Goal: Task Accomplishment & Management: Use online tool/utility

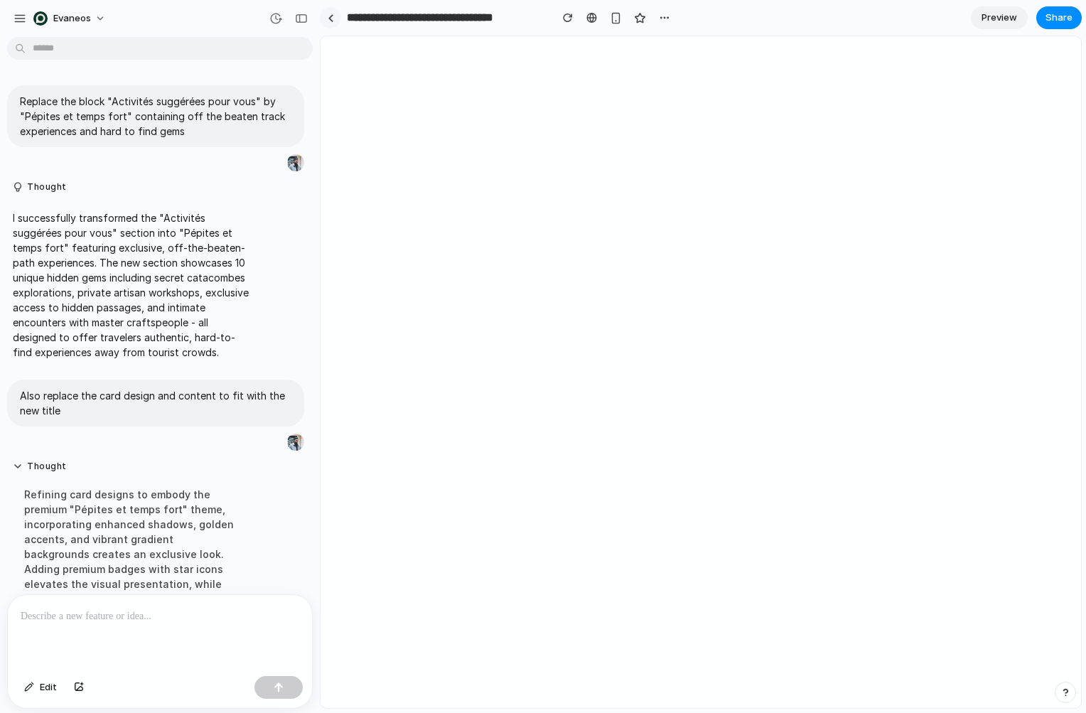
click at [325, 12] on link at bounding box center [330, 17] width 21 height 21
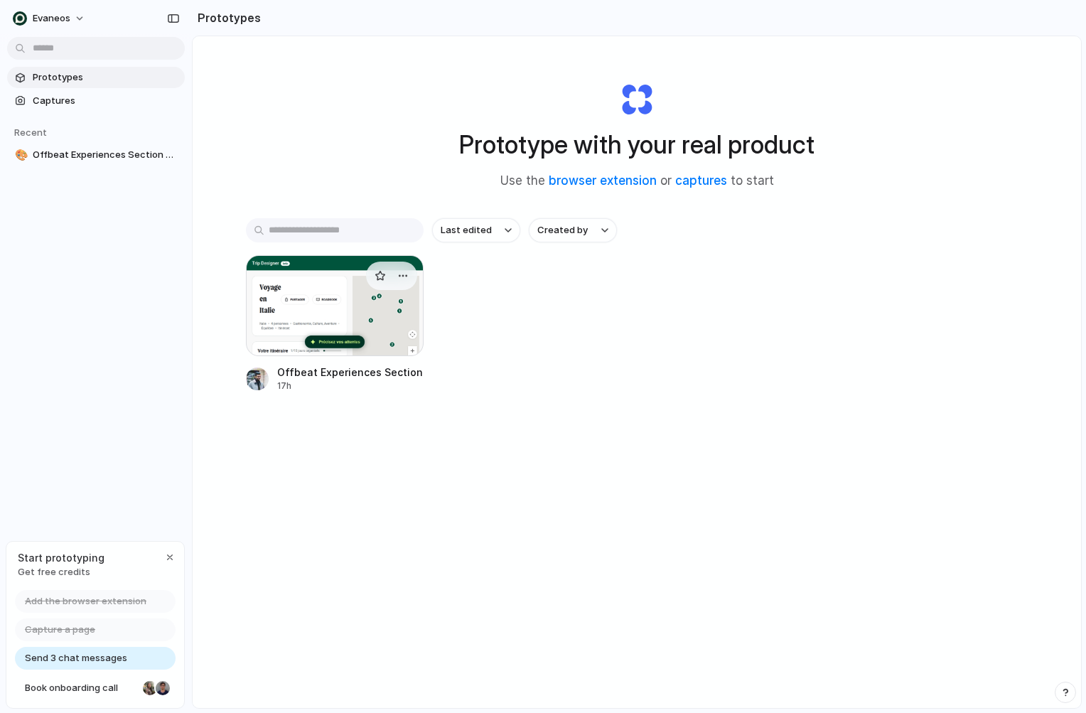
click at [320, 298] on div at bounding box center [335, 305] width 178 height 101
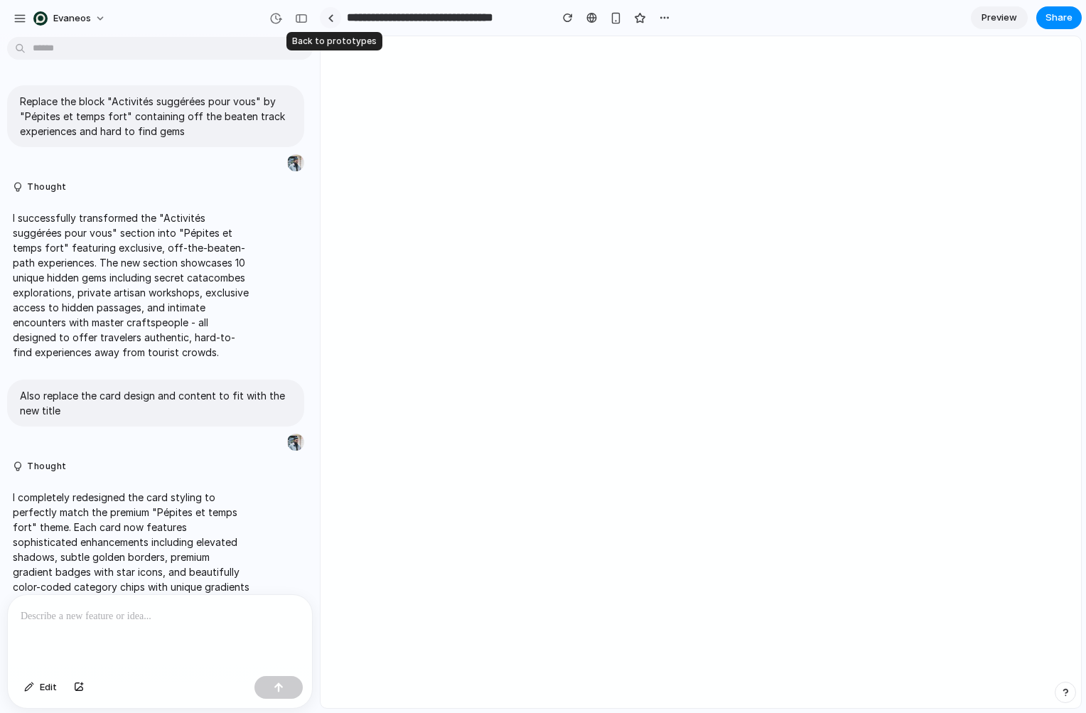
click at [332, 20] on div at bounding box center [331, 18] width 6 height 8
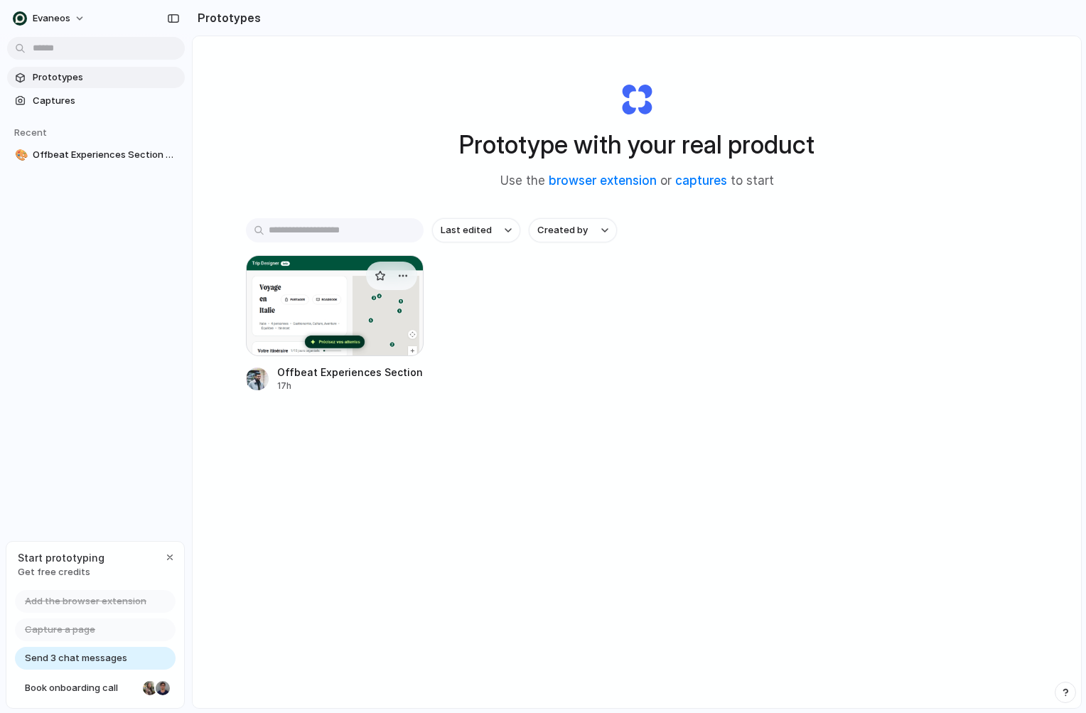
click at [287, 328] on div at bounding box center [335, 305] width 178 height 101
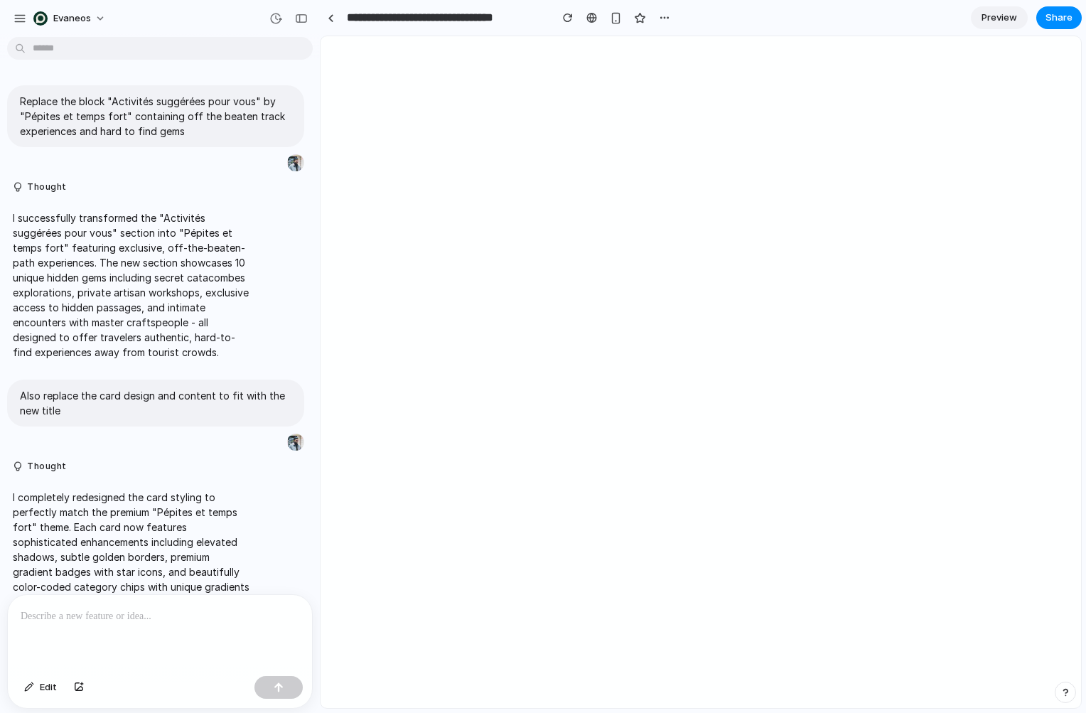
scroll to position [100, 0]
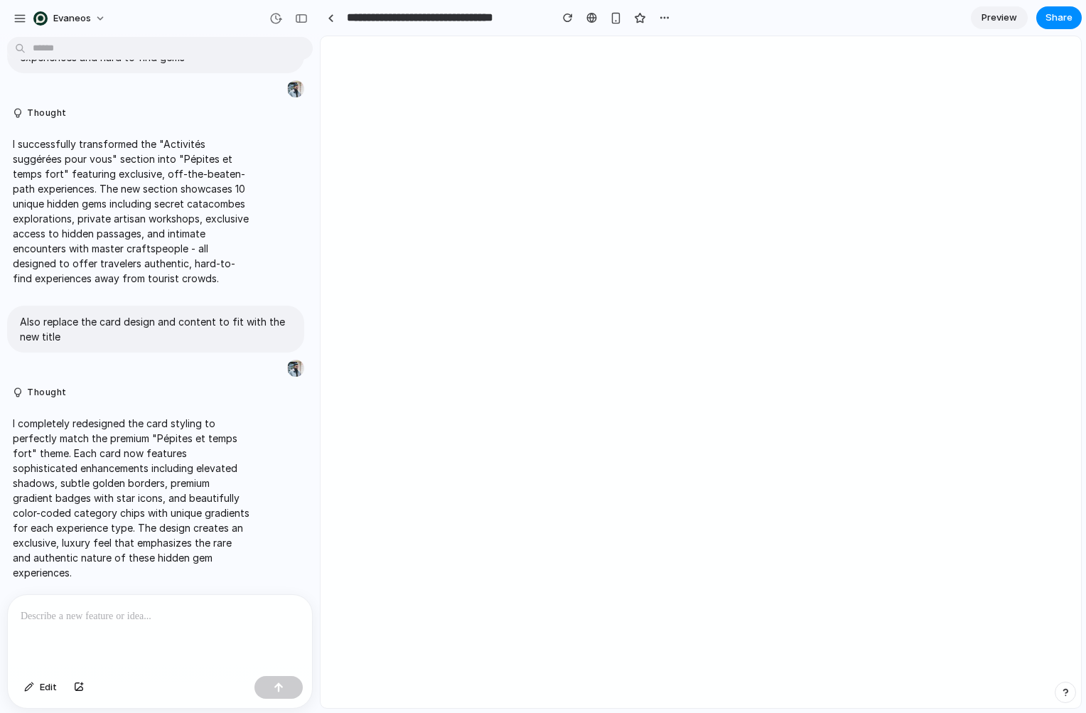
click at [129, 266] on p "I successfully transformed the "Activités suggérées pour vous" section into "Pé…" at bounding box center [131, 211] width 237 height 149
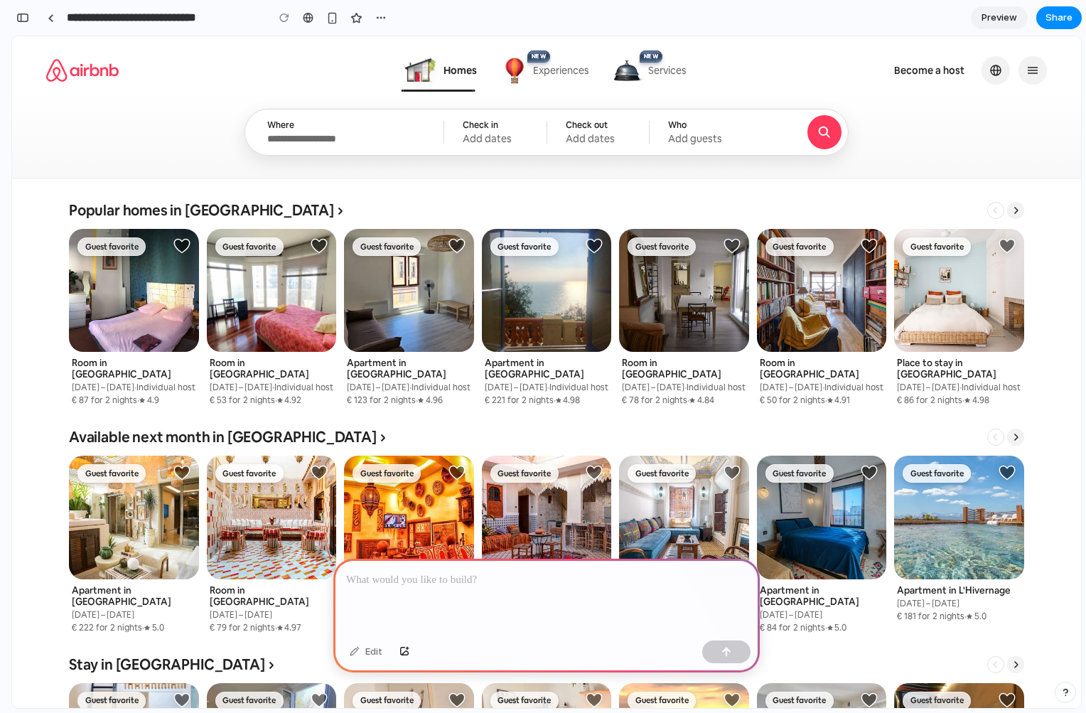
click at [552, 247] on link at bounding box center [547, 317] width 130 height 177
click at [543, 73] on span "Experiences" at bounding box center [561, 70] width 56 height 13
click at [675, 69] on span "Services" at bounding box center [667, 70] width 38 height 13
click at [1028, 70] on icon "Main navigation menu" at bounding box center [1033, 71] width 10 height 6
click at [1011, 215] on button "_" at bounding box center [1016, 210] width 17 height 17
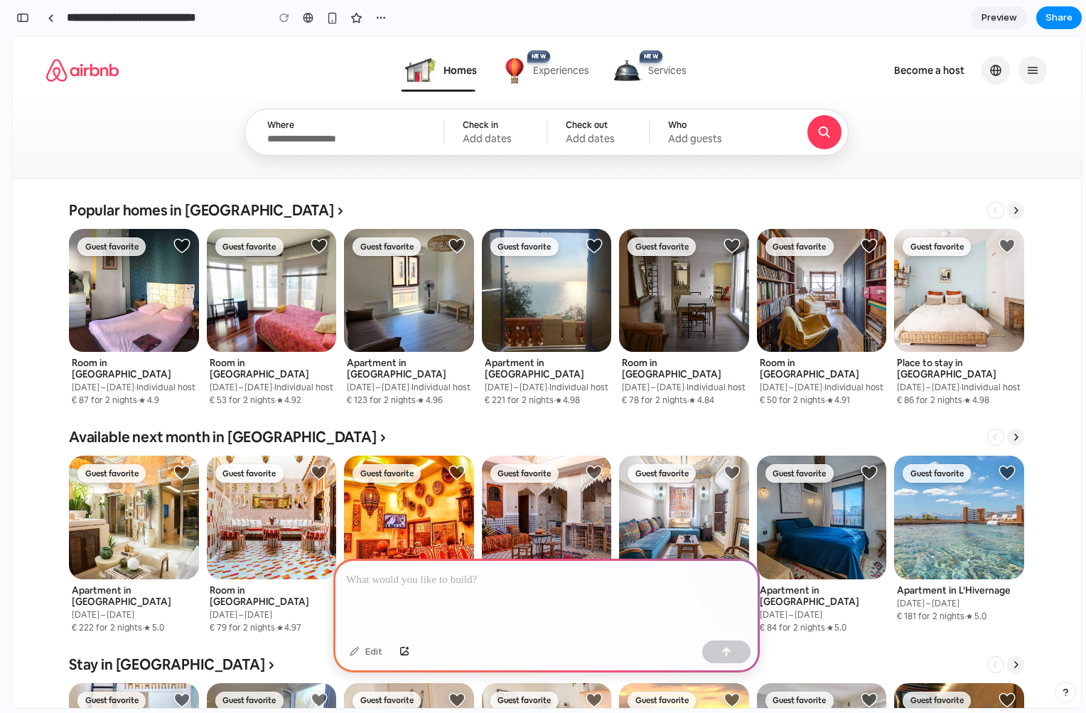
scroll to position [373, 0]
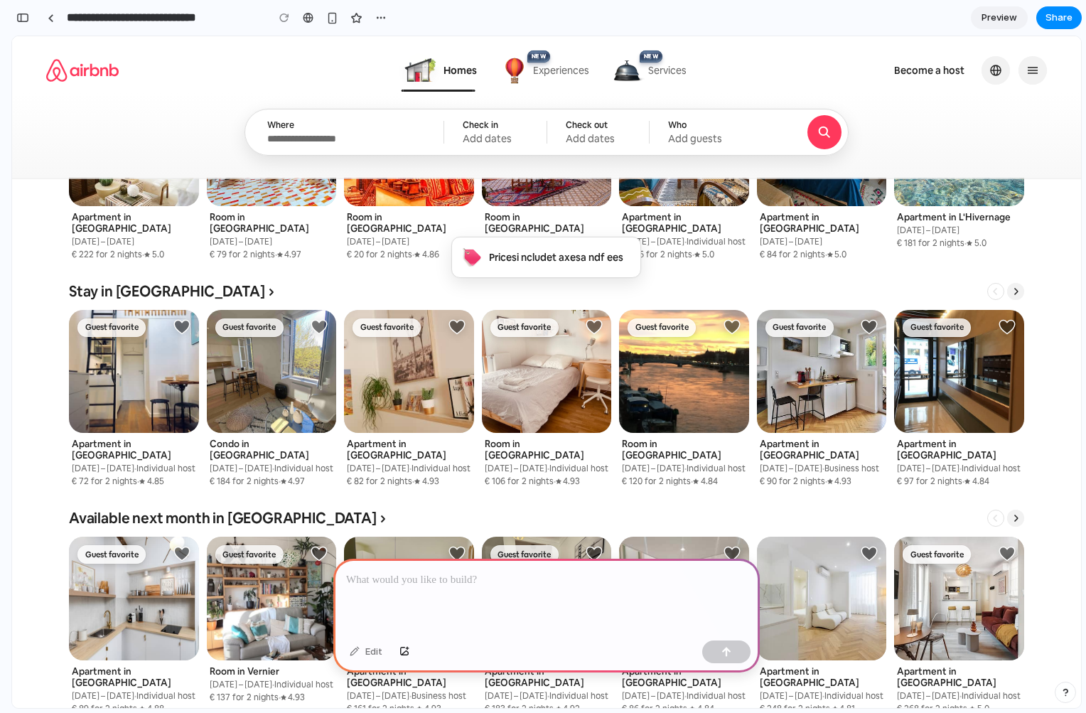
click at [732, 135] on div "Add guests" at bounding box center [713, 138] width 90 height 13
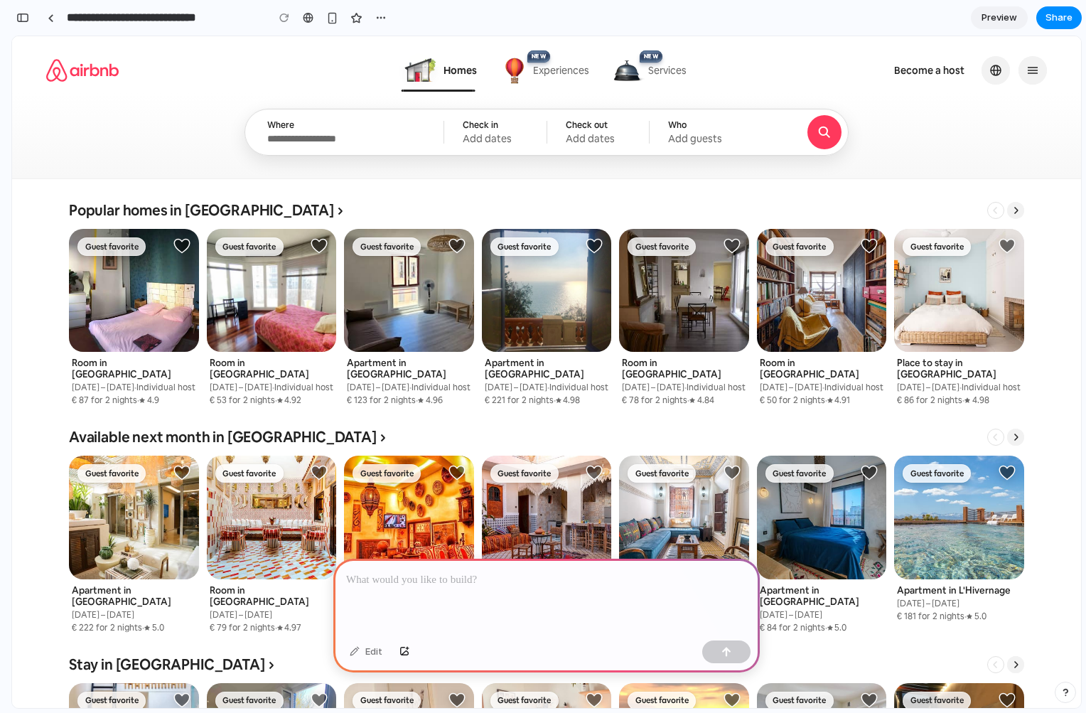
click at [506, 136] on div "Add dates" at bounding box center [495, 138] width 65 height 13
click at [375, 129] on div "Where" at bounding box center [343, 125] width 152 height 13
click at [523, 135] on div "Check in Add dates" at bounding box center [495, 132] width 99 height 47
click at [991, 3] on section "**********" at bounding box center [546, 18] width 1071 height 36
click at [996, 11] on span "Preview" at bounding box center [1000, 18] width 36 height 14
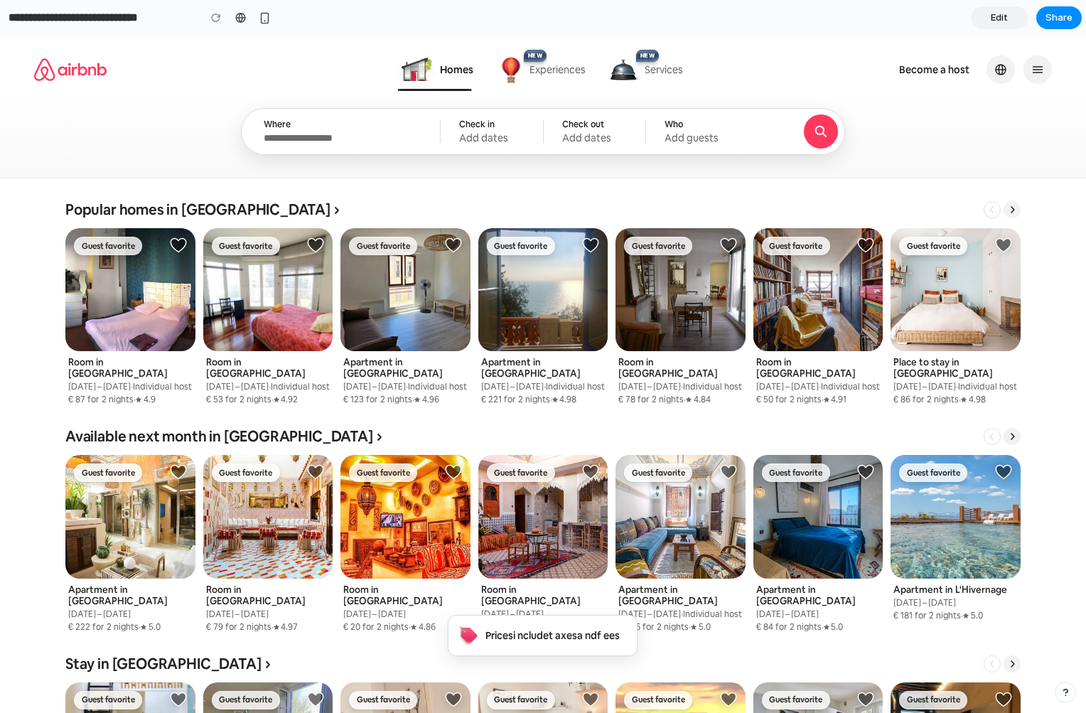
click at [1011, 14] on link "Edit" at bounding box center [999, 17] width 57 height 23
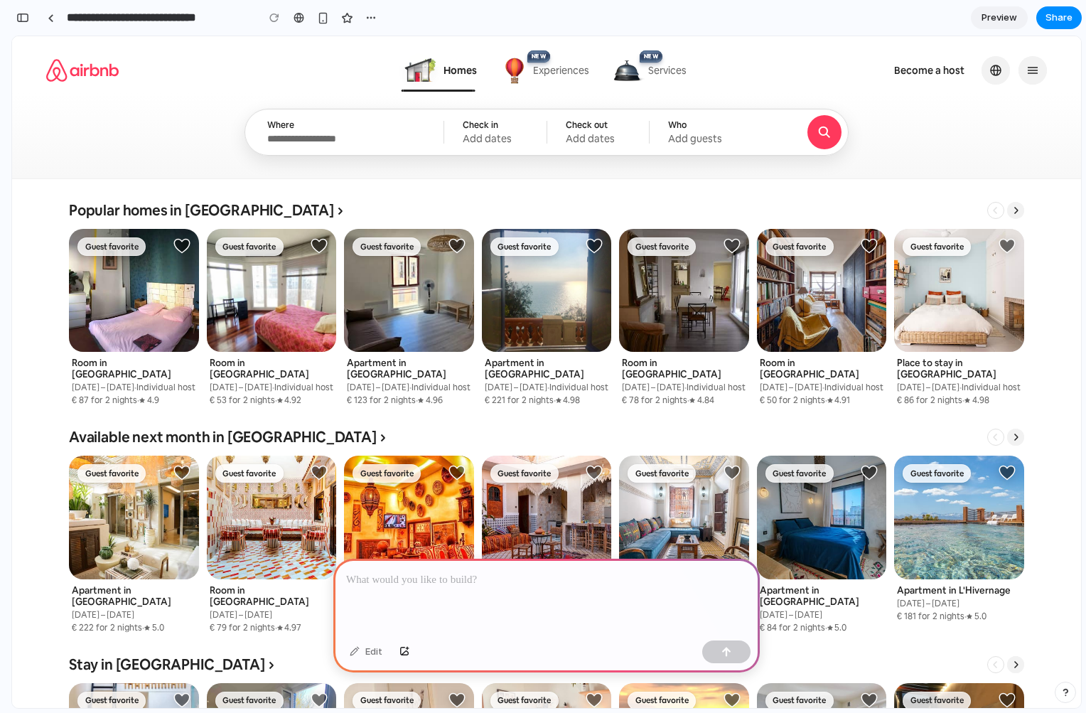
click at [517, 584] on div at bounding box center [546, 597] width 427 height 76
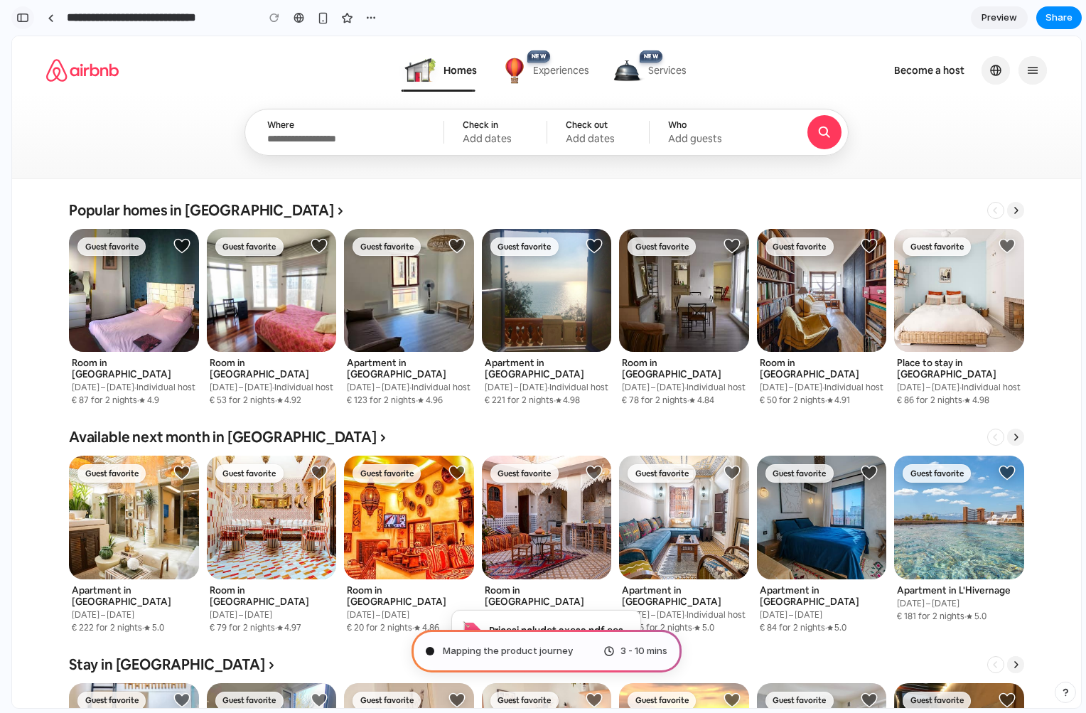
click at [19, 25] on button "button" at bounding box center [22, 17] width 23 height 23
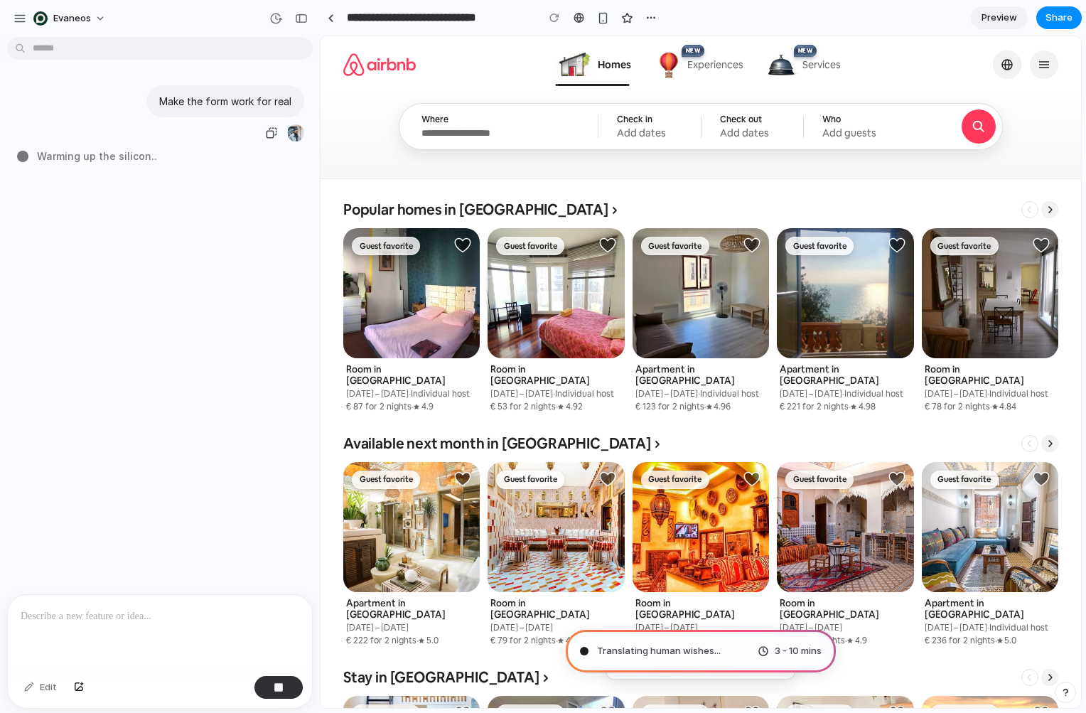
click at [198, 100] on p "Make the form work for real" at bounding box center [225, 101] width 132 height 15
click at [238, 100] on p "Make the form work for real" at bounding box center [225, 101] width 132 height 15
type input "**********"
